Goal: Navigation & Orientation: Find specific page/section

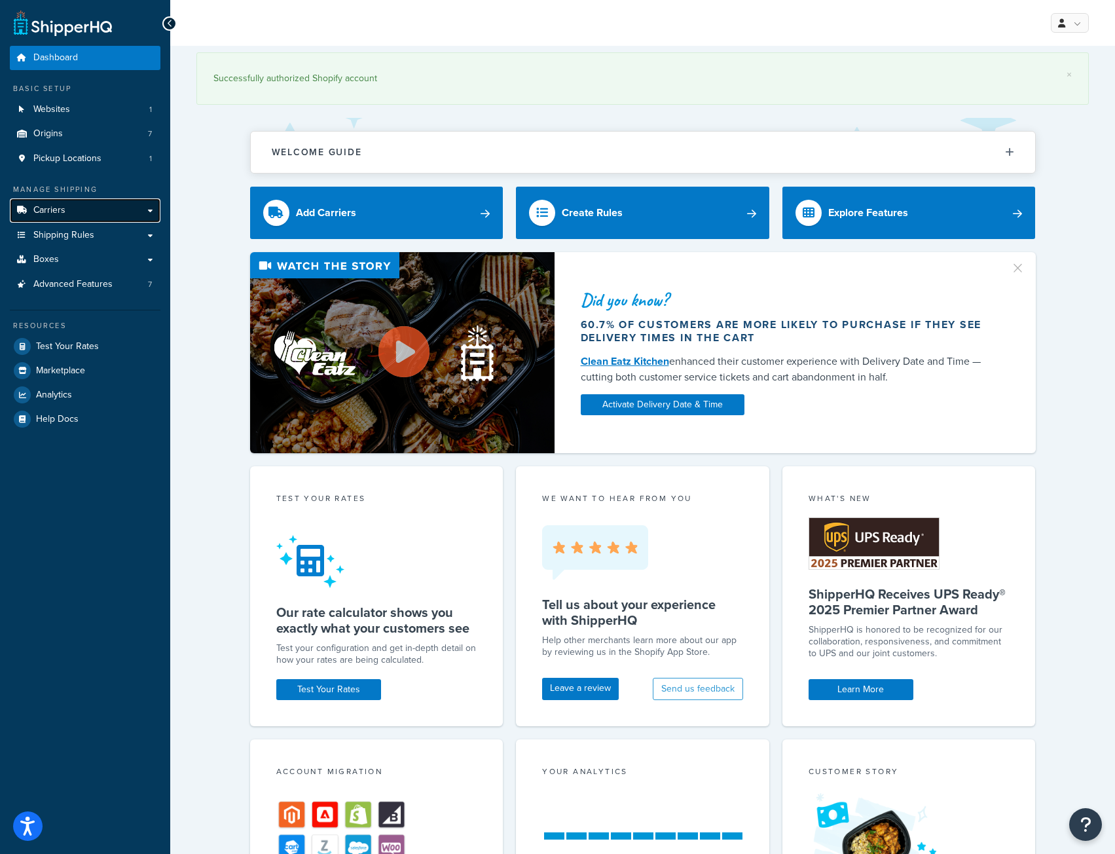
click at [54, 211] on span "Carriers" at bounding box center [49, 210] width 32 height 11
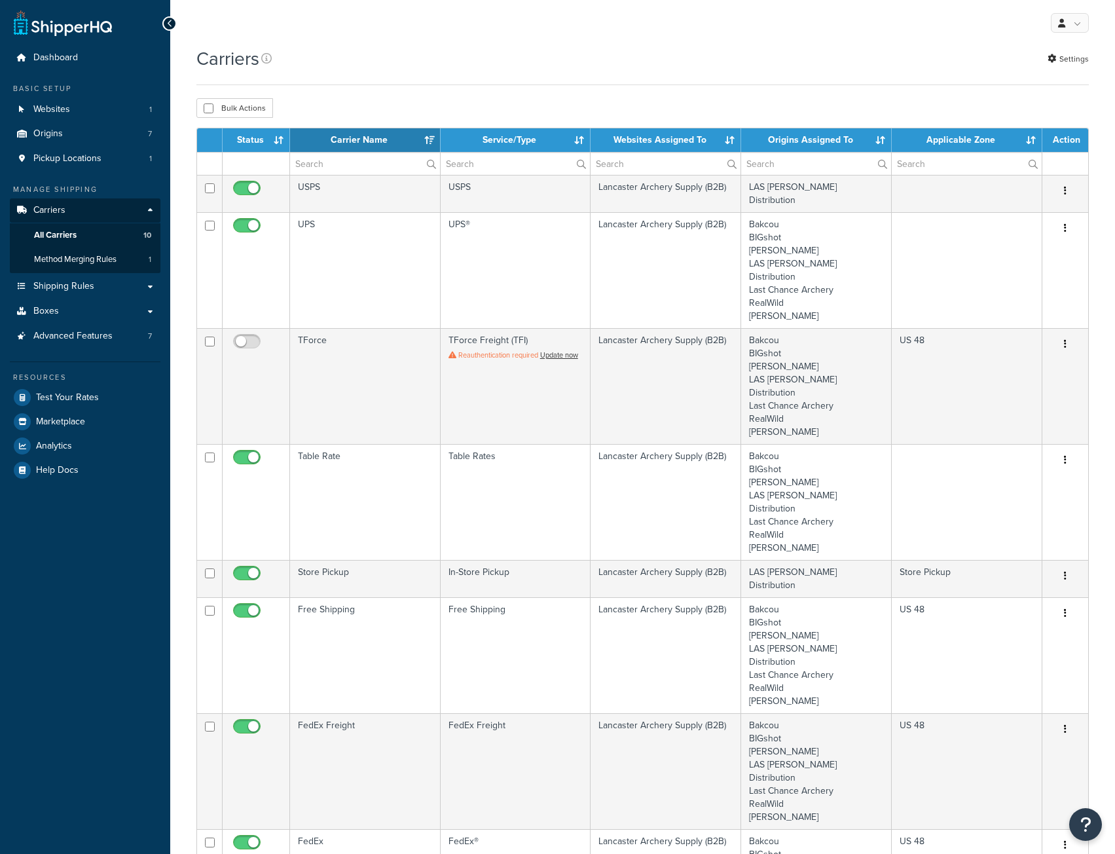
select select "15"
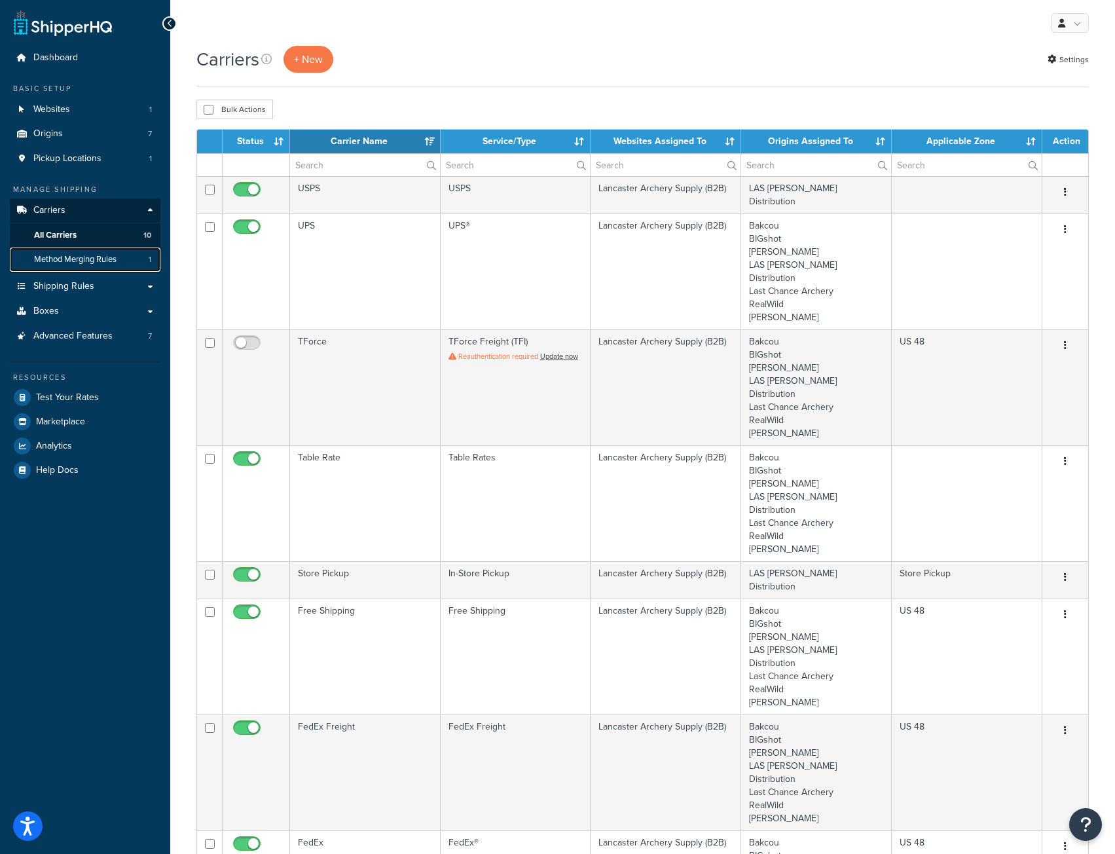
click at [57, 263] on span "Method Merging Rules" at bounding box center [75, 259] width 82 height 11
